Goal: Information Seeking & Learning: Learn about a topic

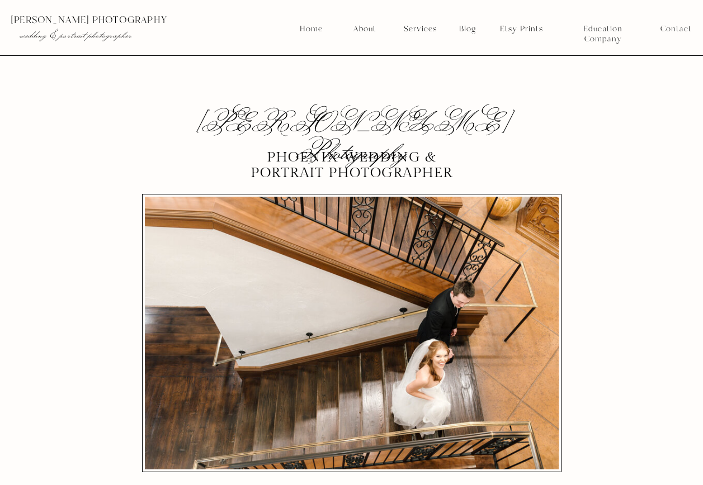
click at [425, 30] on nav "Services" at bounding box center [419, 29] width 41 height 10
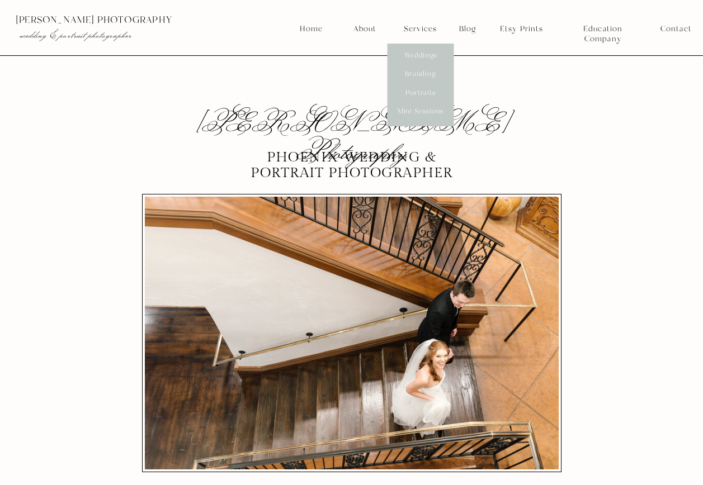
click at [421, 56] on nav "Weddings" at bounding box center [420, 56] width 41 height 10
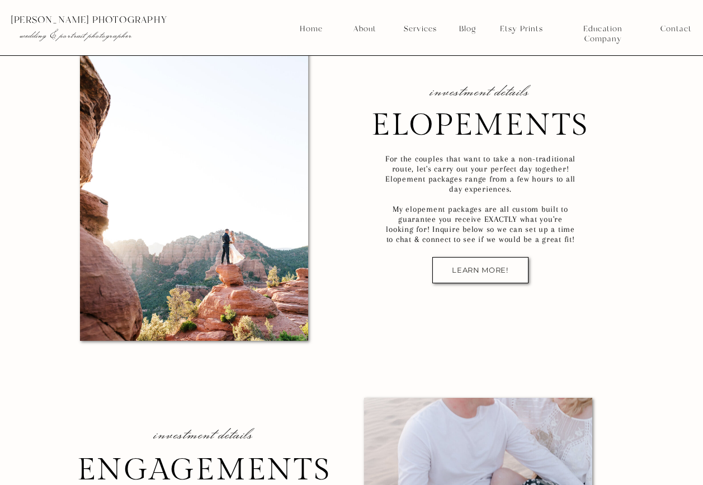
scroll to position [7323, 0]
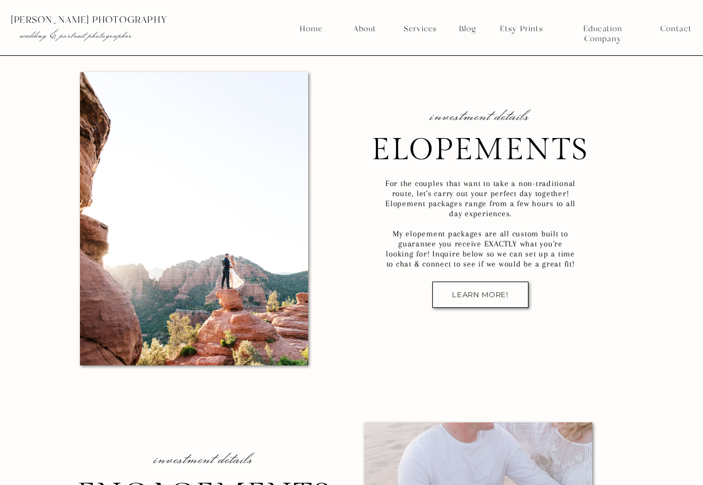
click at [477, 296] on nav "LEARN MORE!" at bounding box center [480, 295] width 74 height 8
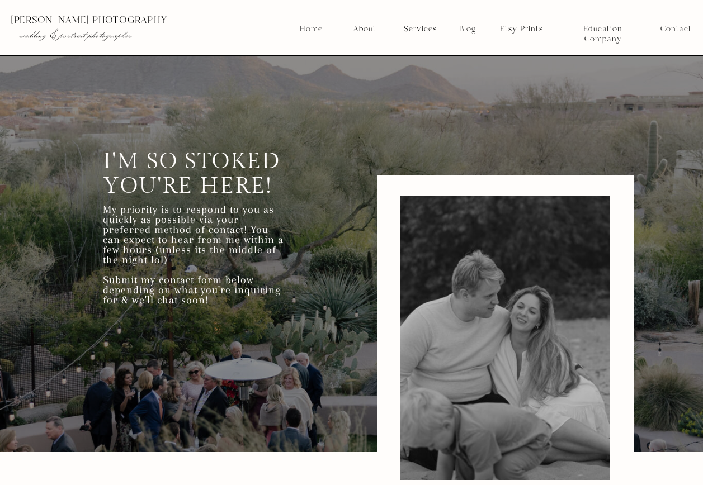
click at [358, 29] on nav "About" at bounding box center [364, 29] width 29 height 10
